Goal: Check status

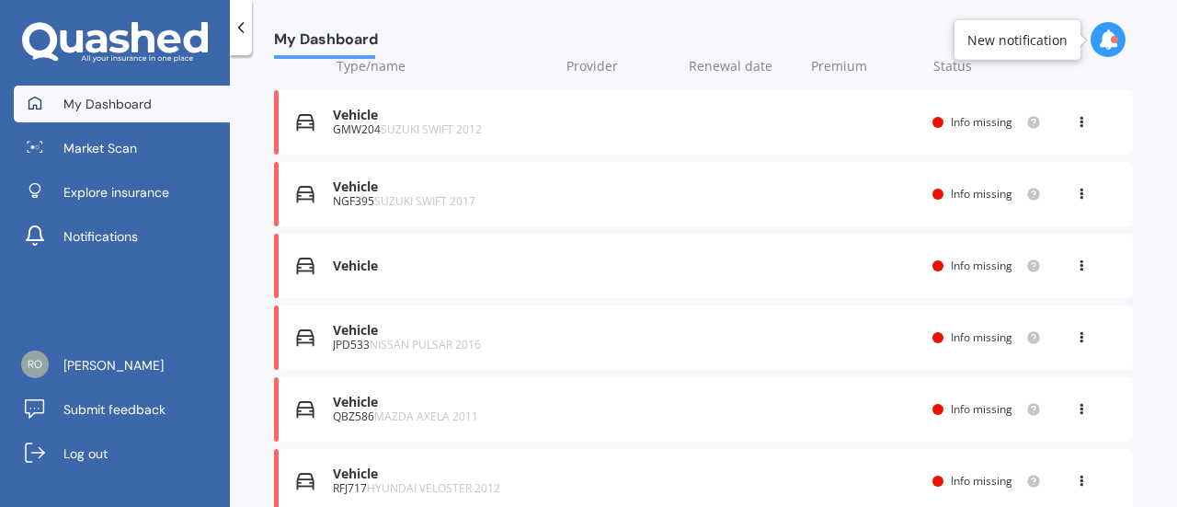
scroll to position [280, 0]
click at [1110, 38] on icon at bounding box center [1108, 39] width 20 height 20
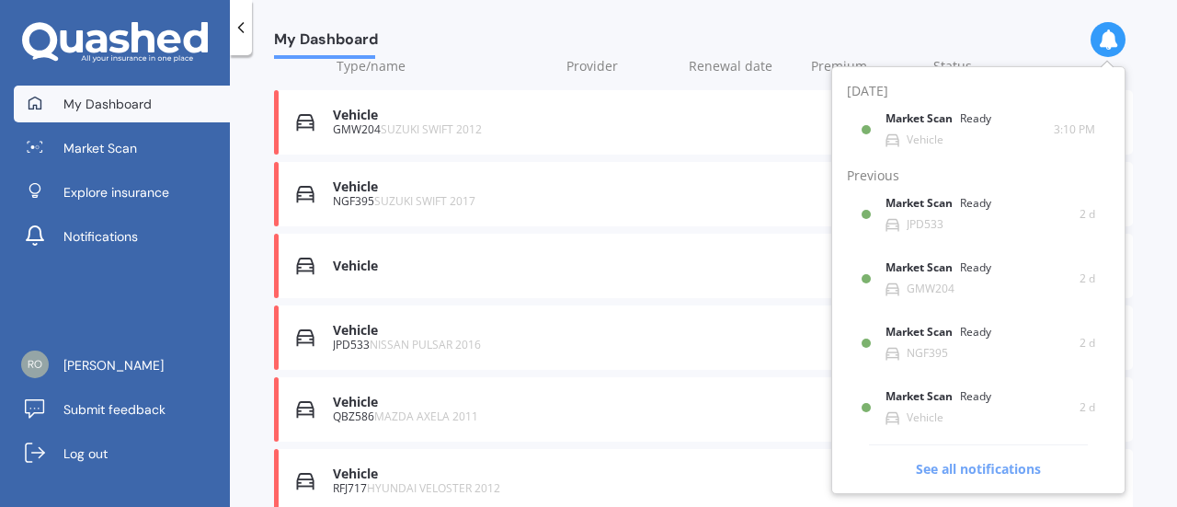
click at [976, 468] on span "See all notifications" at bounding box center [978, 461] width 219 height 34
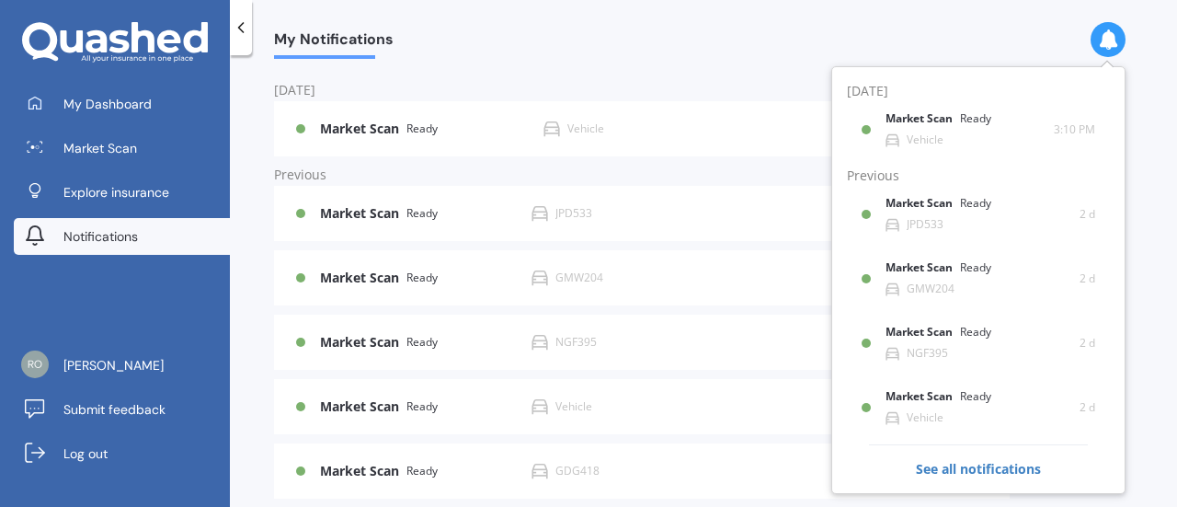
click at [716, 39] on div "My Notifications" at bounding box center [703, 29] width 947 height 59
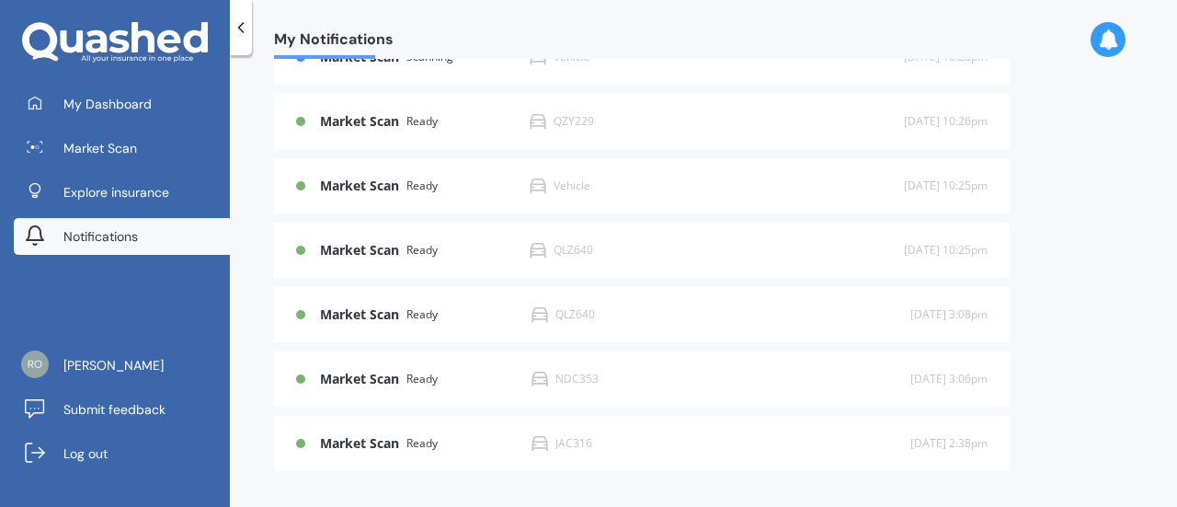
scroll to position [934, 0]
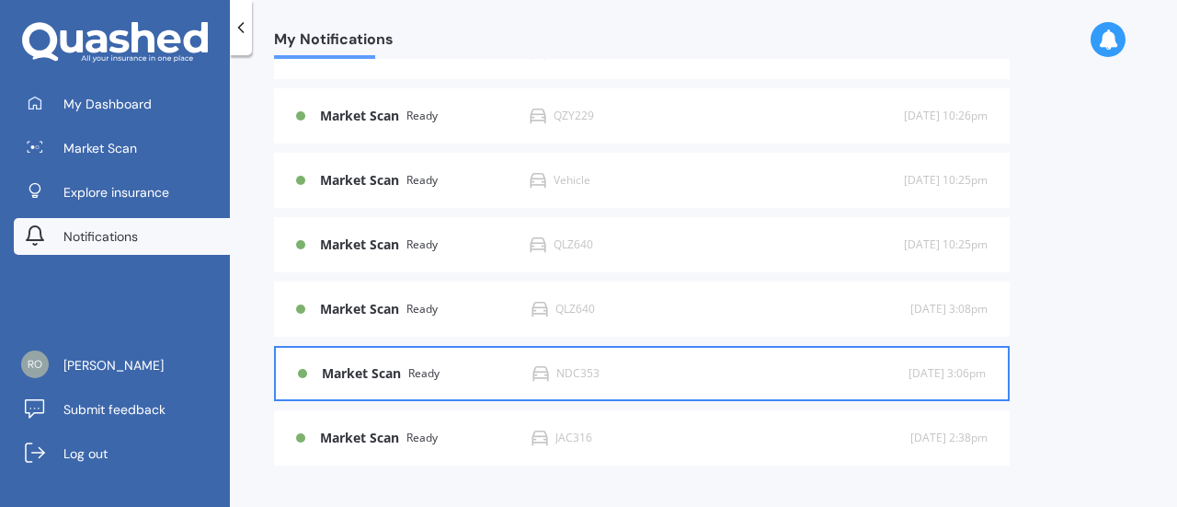
click at [498, 378] on div "Market Scan Ready" at bounding box center [427, 374] width 211 height 16
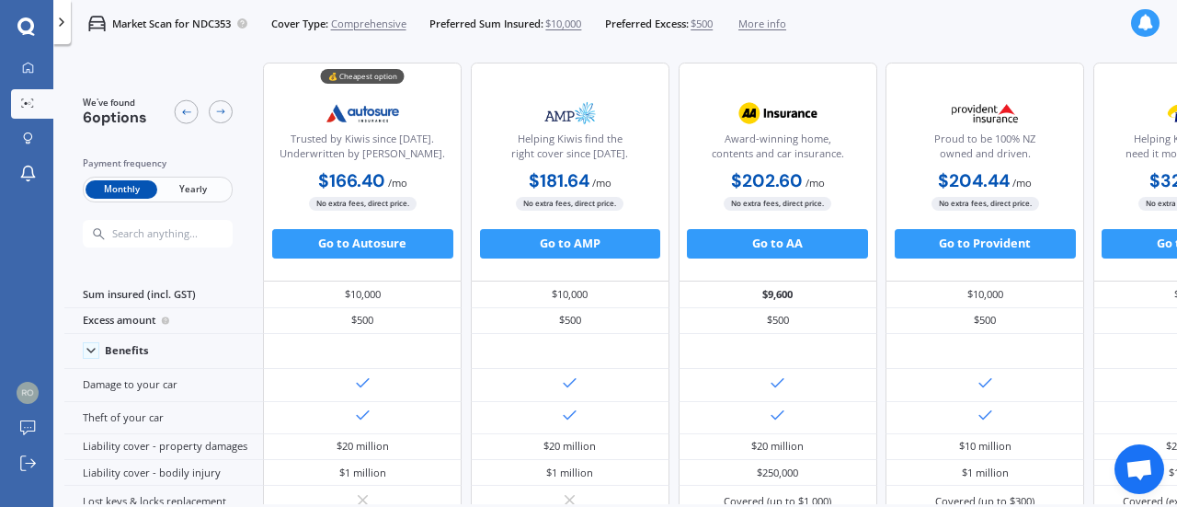
click at [209, 172] on div "Payment frequency Monthly Yearly" at bounding box center [158, 202] width 150 height 92
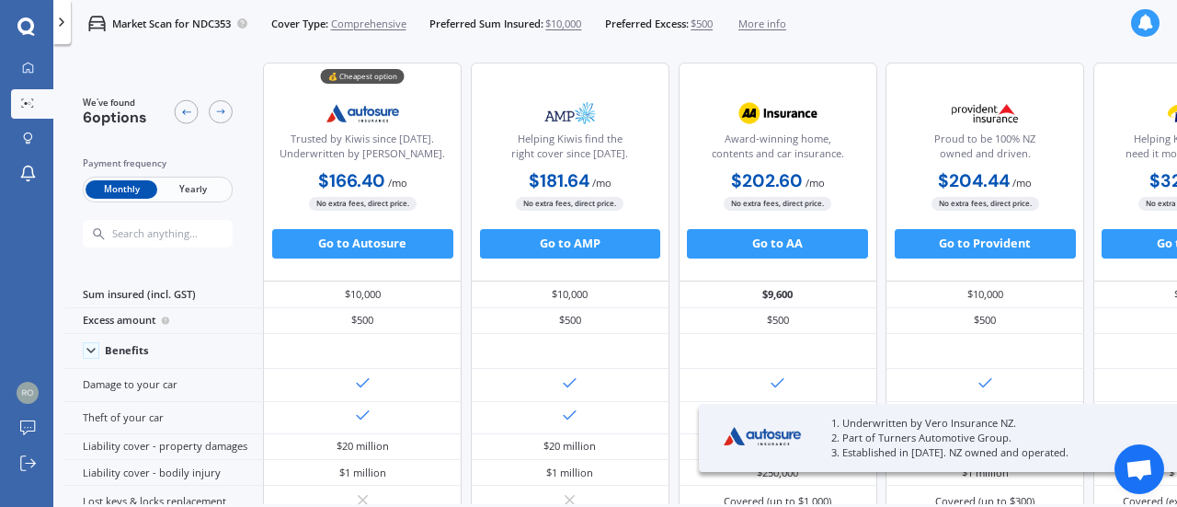
click at [209, 172] on div "Payment frequency Monthly Yearly" at bounding box center [158, 202] width 150 height 92
click at [200, 183] on span "Yearly" at bounding box center [193, 189] width 72 height 19
